Goal: Information Seeking & Learning: Compare options

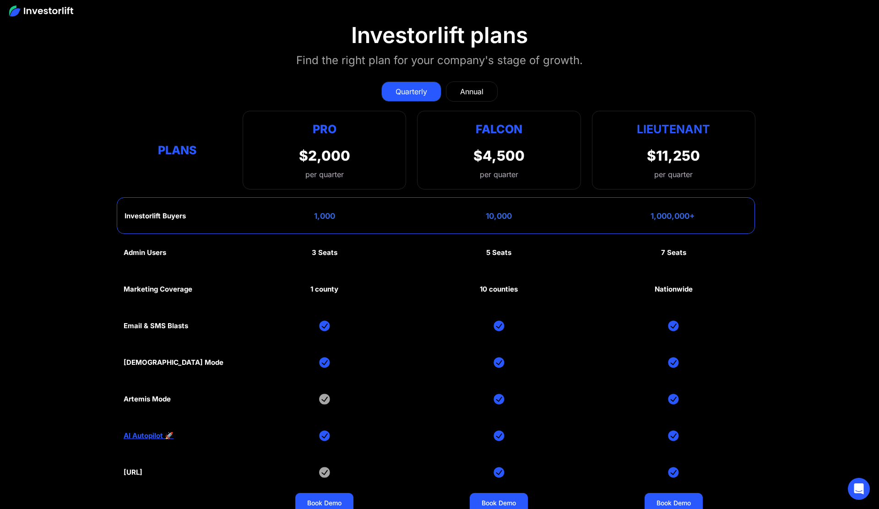
click at [594, 83] on div "Quarterly Annual" at bounding box center [440, 92] width 632 height 20
click at [473, 92] on div "Annual" at bounding box center [471, 91] width 23 height 11
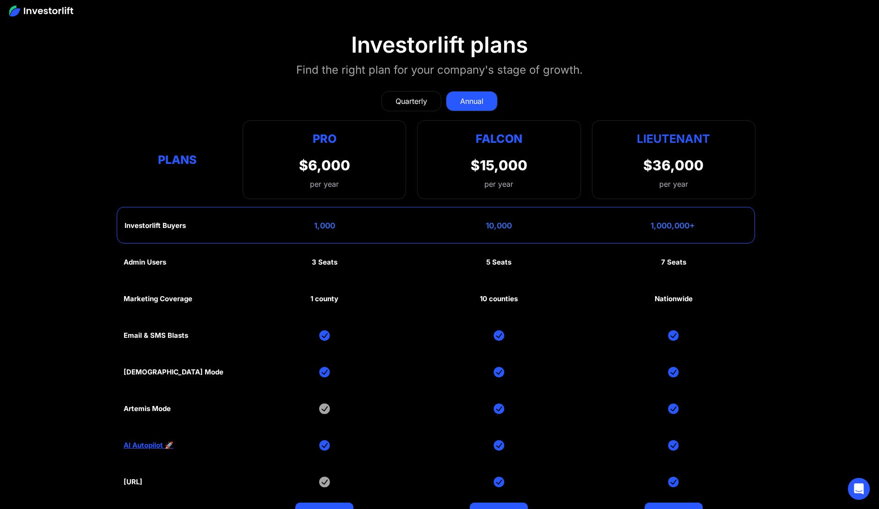
scroll to position [4230, 0]
click at [402, 102] on div "Quarterly" at bounding box center [412, 101] width 32 height 11
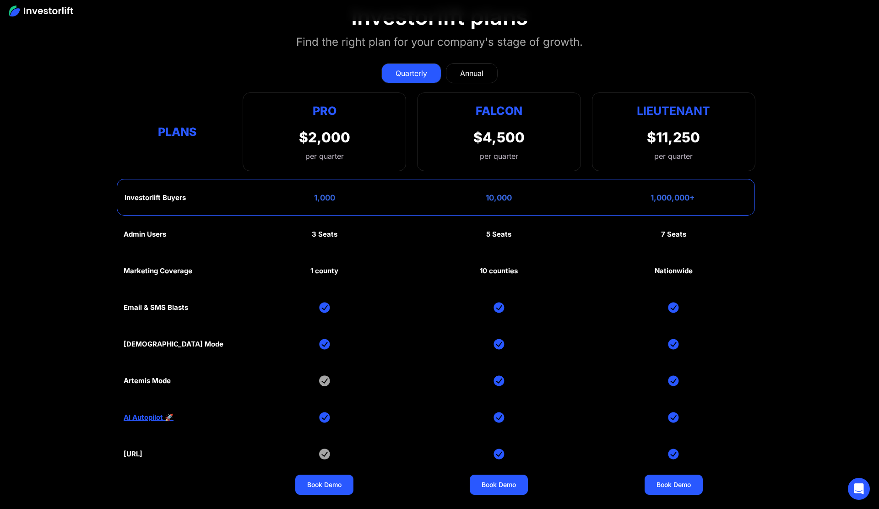
scroll to position [4257, 0]
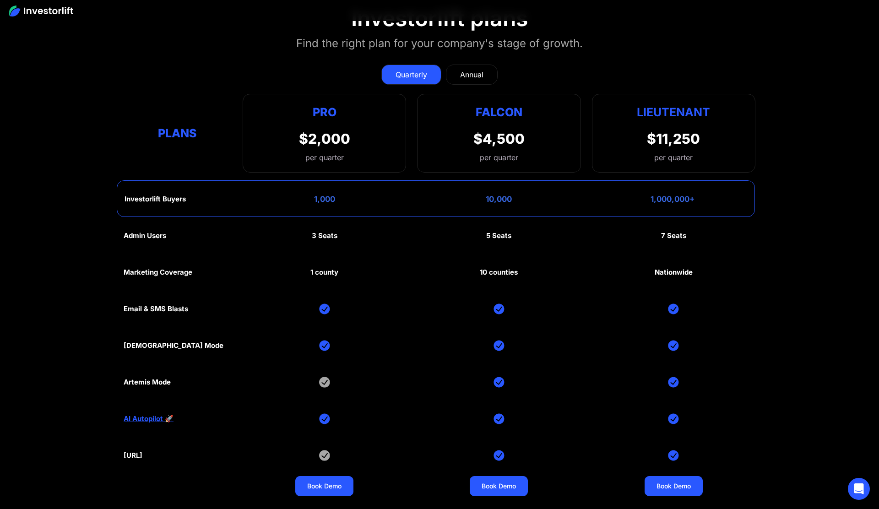
click at [474, 76] on div "Annual" at bounding box center [471, 74] width 23 height 11
click at [409, 69] on div "Quarterly" at bounding box center [412, 74] width 32 height 11
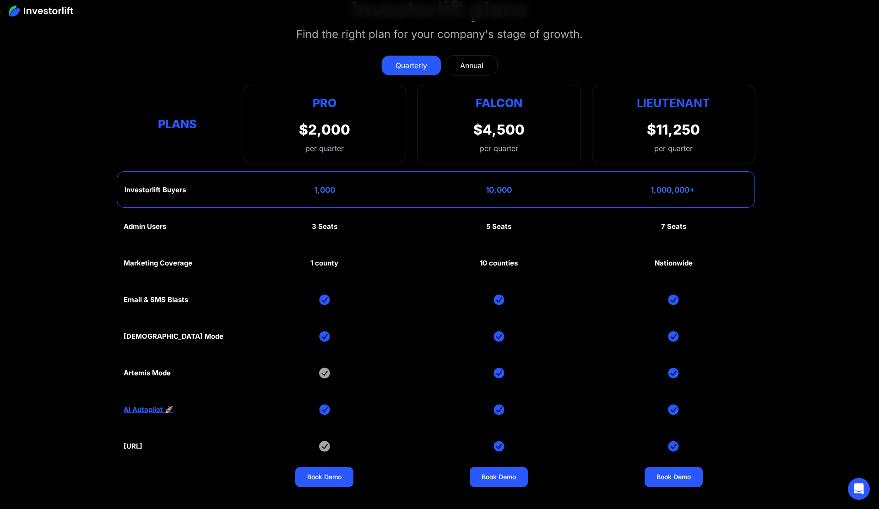
scroll to position [4263, 0]
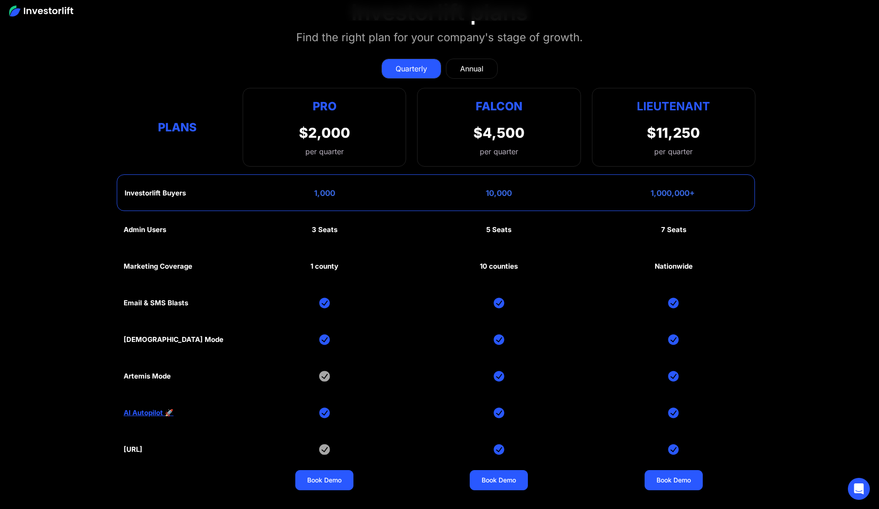
click at [324, 338] on img at bounding box center [324, 339] width 11 height 11
click at [327, 267] on div "1 county" at bounding box center [324, 266] width 28 height 8
click at [323, 267] on div "1 county" at bounding box center [324, 266] width 28 height 8
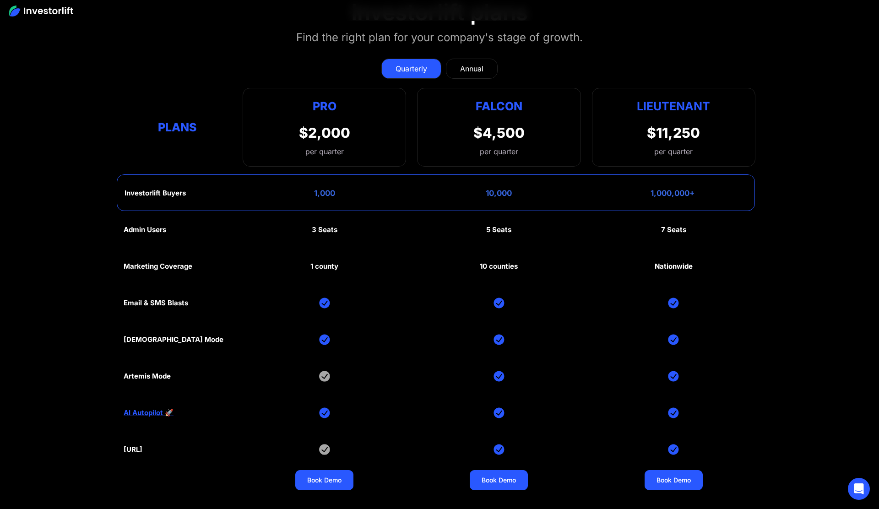
click at [506, 263] on div "10 counties" at bounding box center [499, 266] width 38 height 8
click at [485, 67] on link "Annual" at bounding box center [472, 69] width 52 height 20
click at [416, 67] on div "Quarterly" at bounding box center [412, 68] width 32 height 11
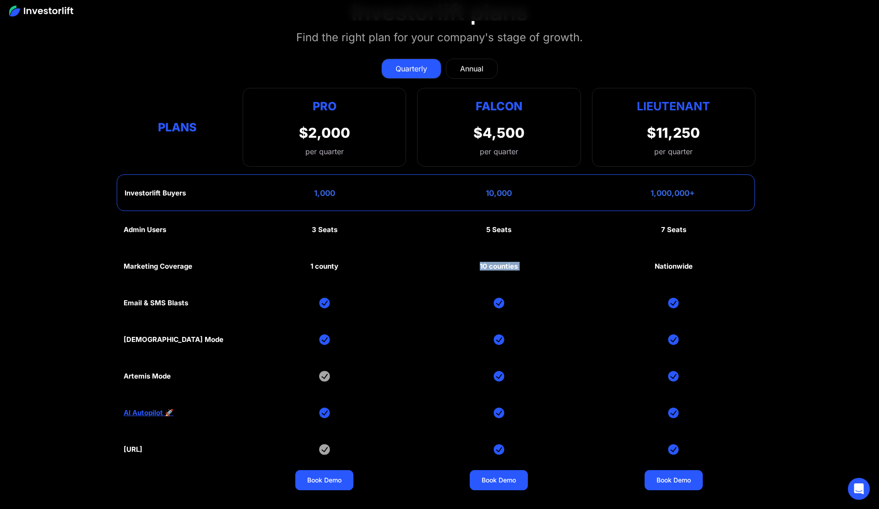
click at [510, 269] on div "Admin Users 3 Seats 5 Seats 7 Seats Marketing Coverage 1 county 10 counties Nat…" at bounding box center [440, 358] width 632 height 293
click at [496, 228] on div "5 Seats" at bounding box center [498, 230] width 25 height 8
click at [490, 268] on div "Admin Users 3 Seats 5 Seats 7 Seats Marketing Coverage 1 county 10 counties Nat…" at bounding box center [440, 358] width 632 height 293
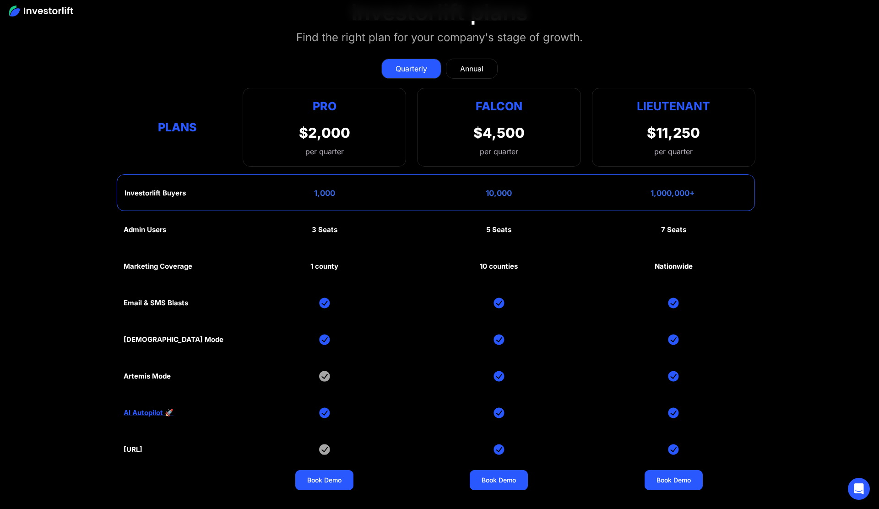
click at [498, 262] on div "10 counties" at bounding box center [499, 266] width 38 height 8
click at [329, 263] on div "1 county" at bounding box center [324, 266] width 28 height 8
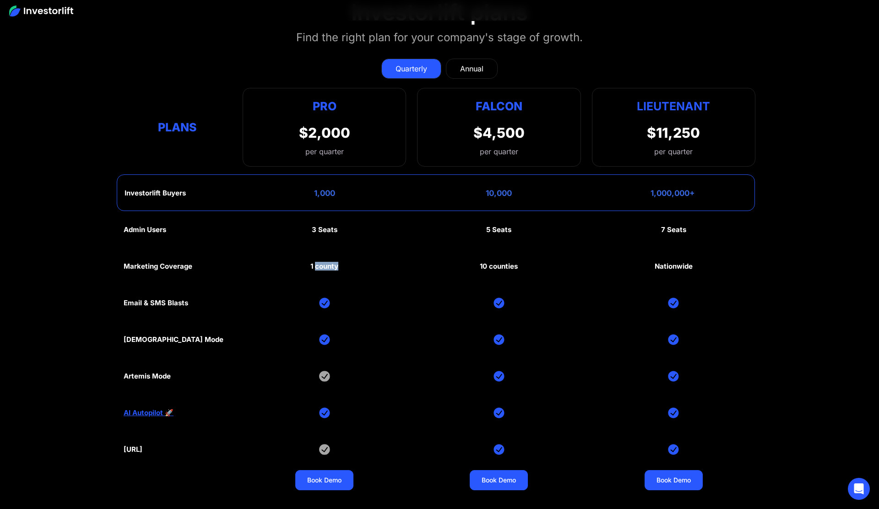
click at [329, 263] on div "1 county" at bounding box center [324, 266] width 28 height 8
click at [323, 262] on div "1 county" at bounding box center [324, 266] width 28 height 8
click at [460, 67] on div "Annual" at bounding box center [471, 68] width 23 height 11
click at [424, 66] on div "Quarterly" at bounding box center [412, 68] width 32 height 11
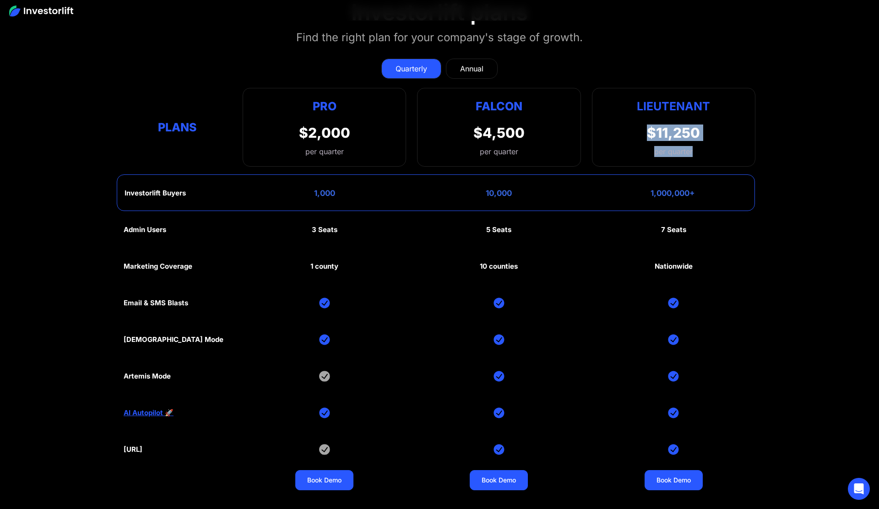
drag, startPoint x: 643, startPoint y: 130, endPoint x: 695, endPoint y: 147, distance: 54.0
click at [695, 147] on div "Lieutenant $11,250 per quarter" at bounding box center [673, 127] width 163 height 79
click at [681, 189] on div "1,000,000+" at bounding box center [673, 193] width 44 height 9
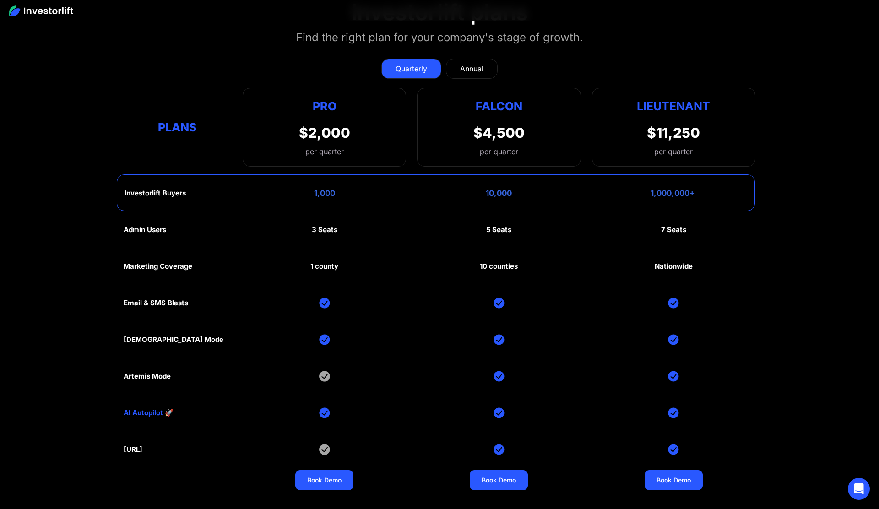
click at [679, 263] on div "Nationwide" at bounding box center [674, 266] width 38 height 8
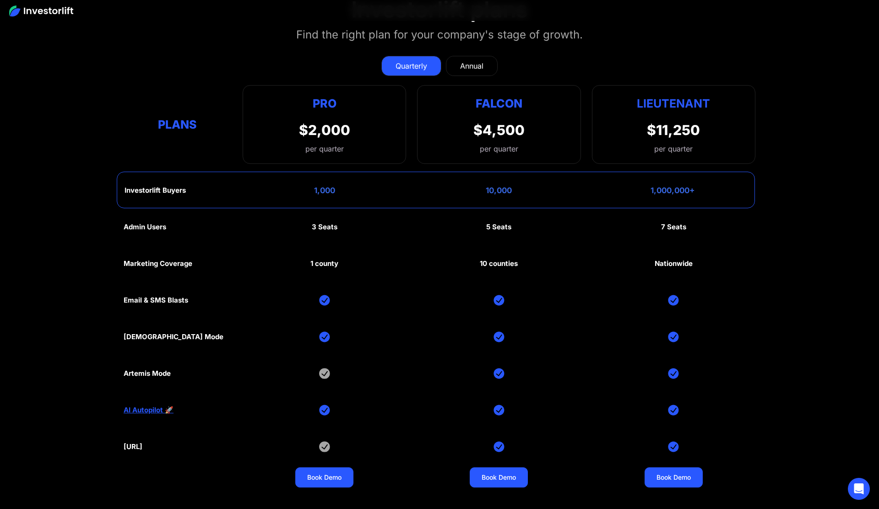
scroll to position [4279, 0]
